Goal: Navigation & Orientation: Find specific page/section

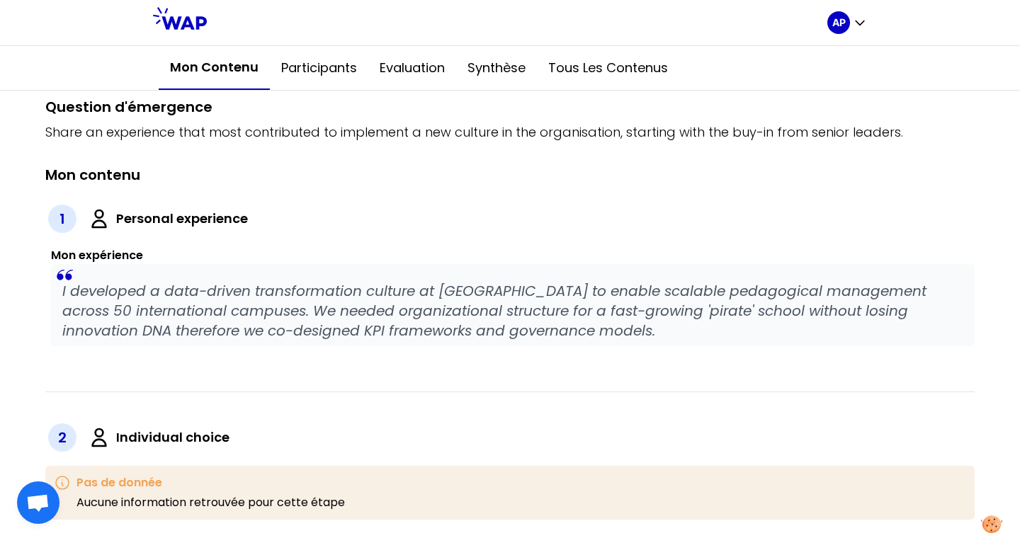
scroll to position [87, 0]
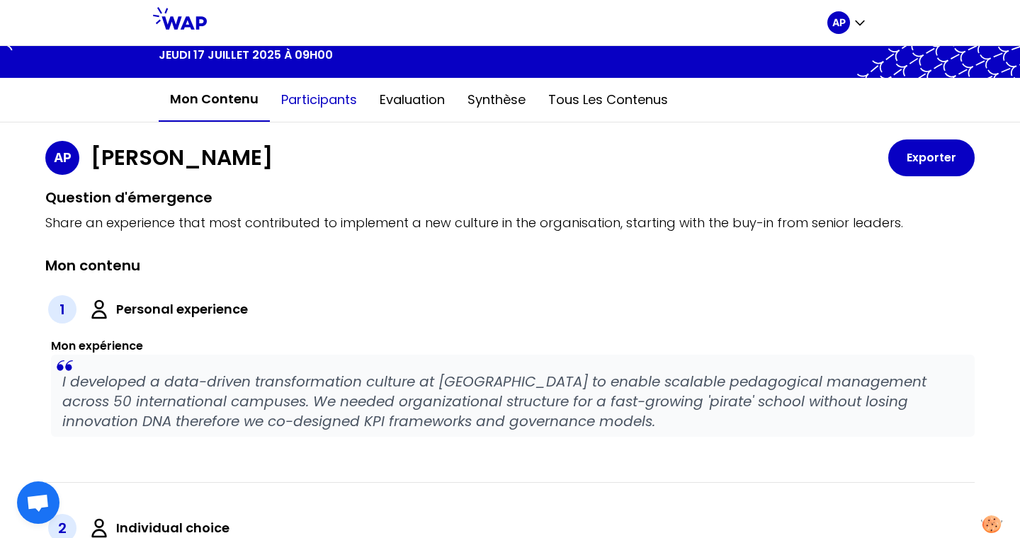
click at [321, 106] on button "Participants" at bounding box center [319, 100] width 98 height 42
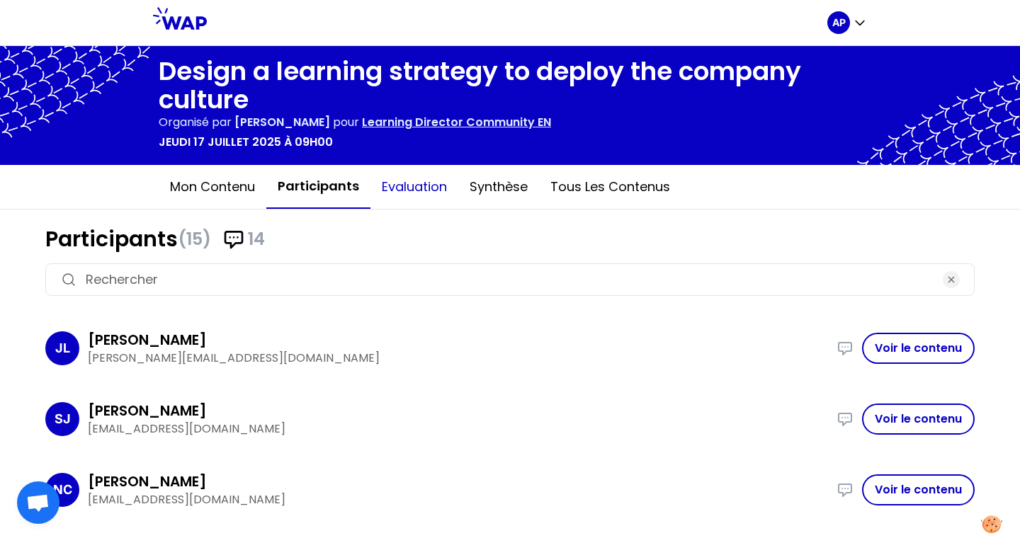
click at [392, 183] on button "Evaluation" at bounding box center [414, 187] width 88 height 42
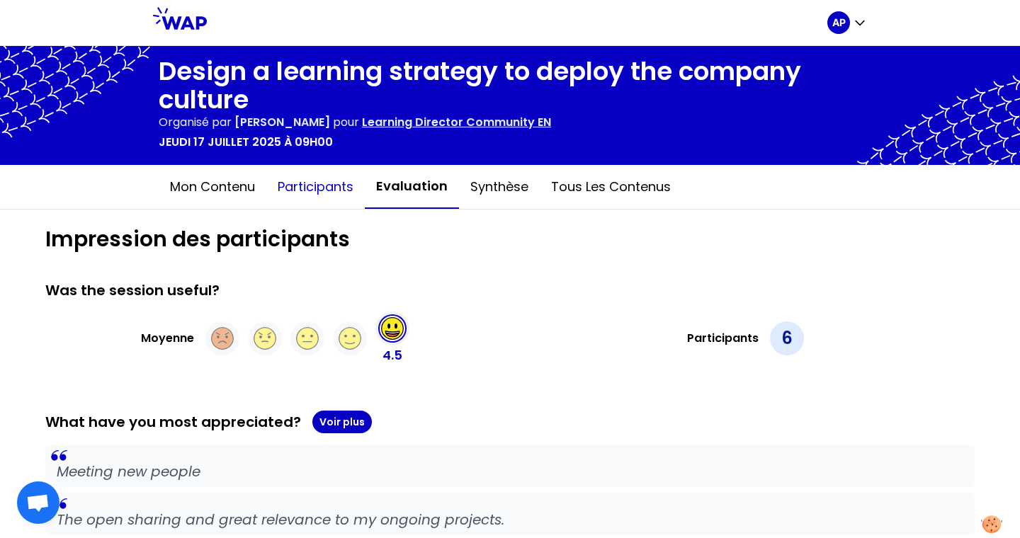
click at [348, 184] on button "Participants" at bounding box center [315, 187] width 98 height 42
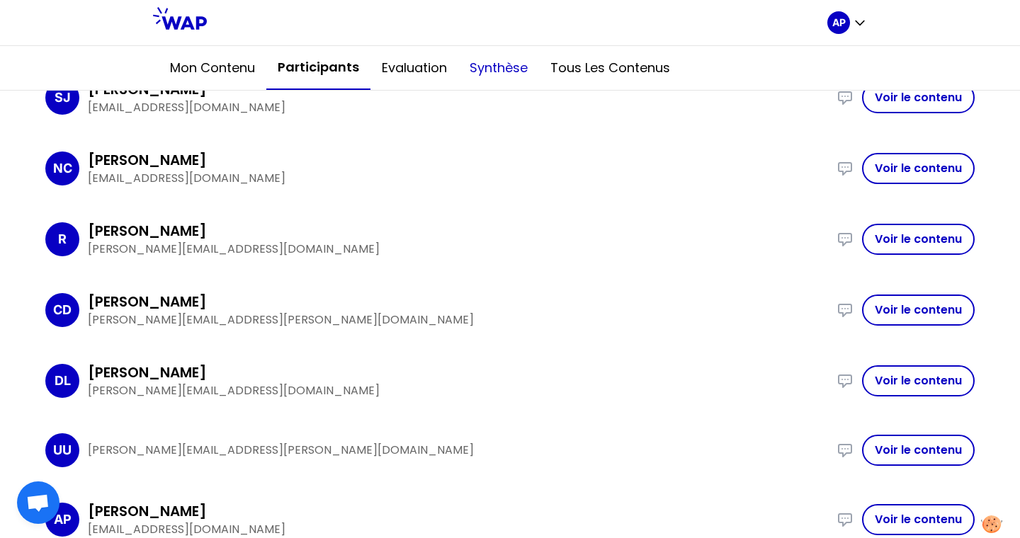
scroll to position [312, 0]
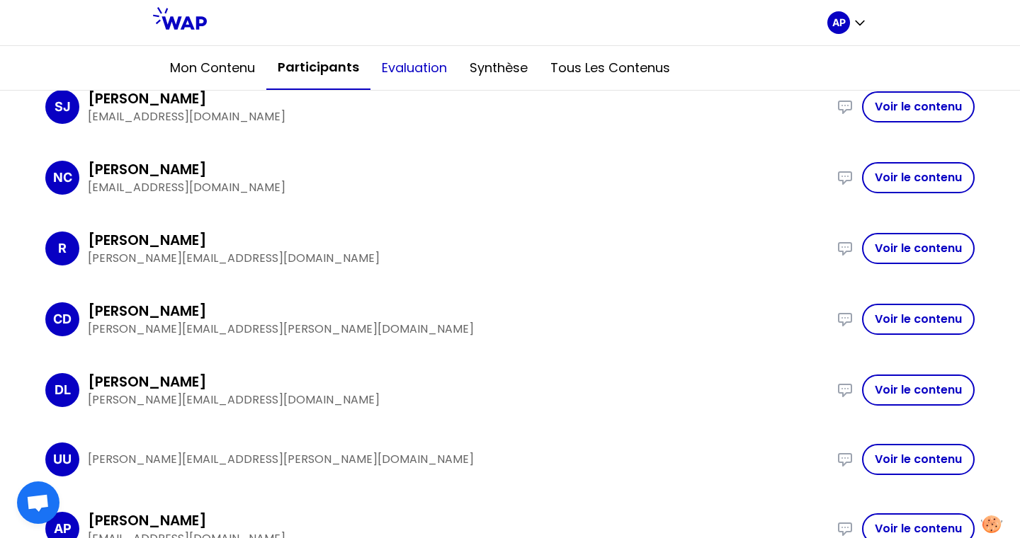
click at [405, 71] on button "Evaluation" at bounding box center [414, 68] width 88 height 42
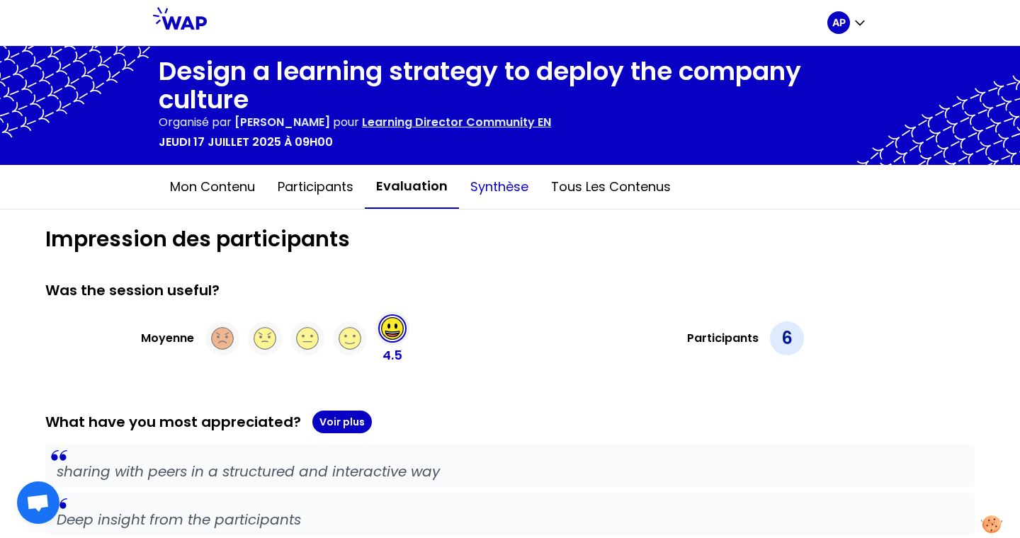
click at [494, 176] on button "Synthèse" at bounding box center [499, 187] width 81 height 42
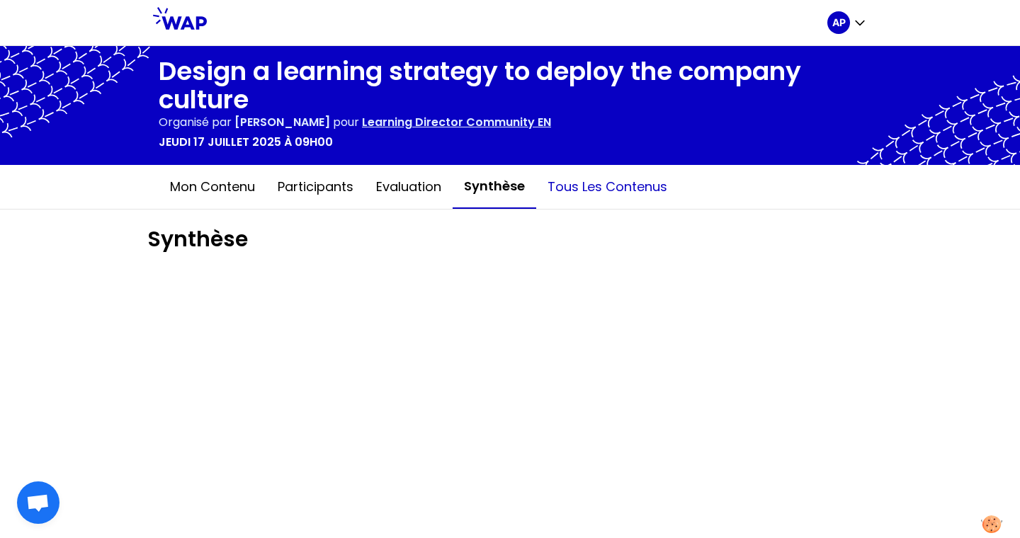
click at [629, 189] on button "Tous les contenus" at bounding box center [607, 187] width 142 height 42
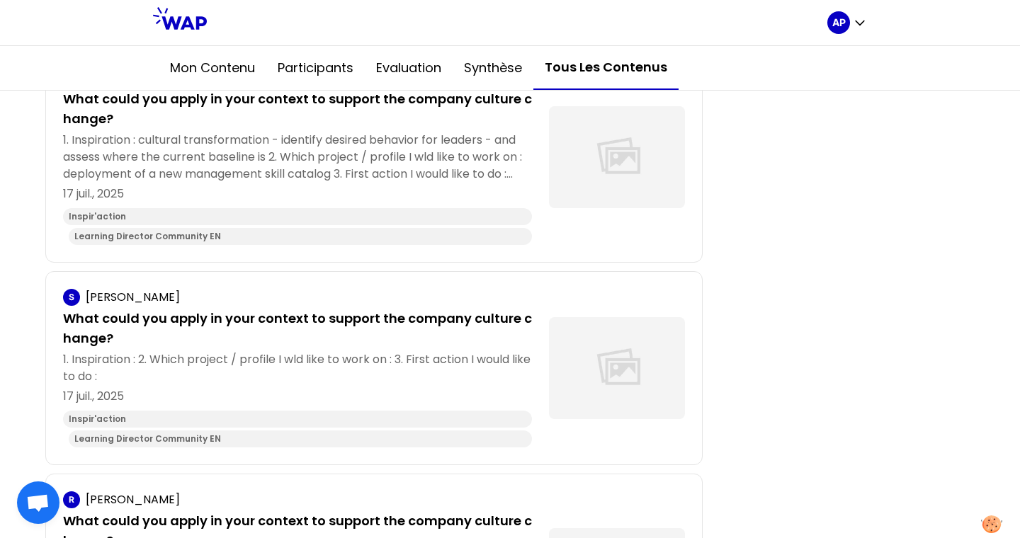
scroll to position [1510, 0]
